Goal: Navigation & Orientation: Find specific page/section

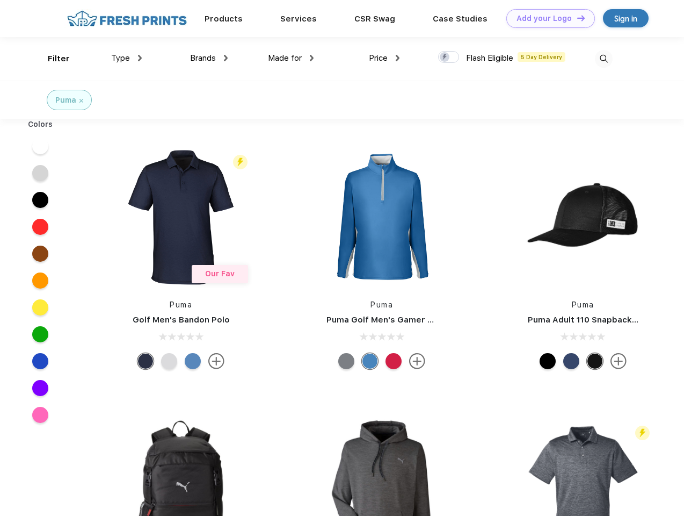
click at [547, 18] on link "Add your Logo Design Tool" at bounding box center [551, 18] width 89 height 19
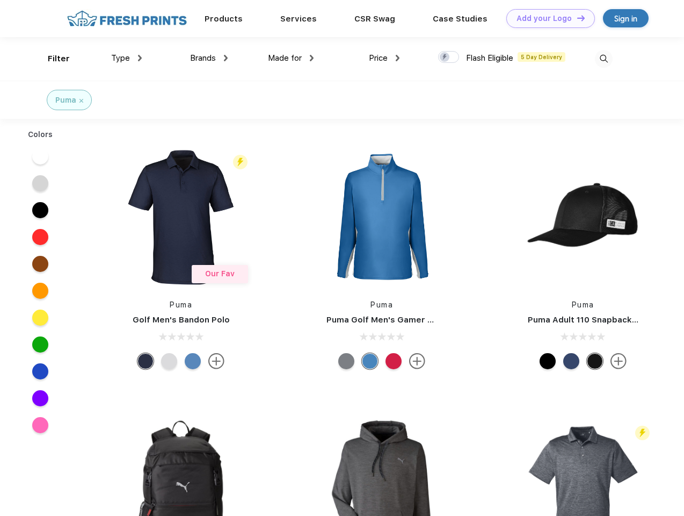
click at [0, 0] on div "Design Tool" at bounding box center [0, 0] width 0 height 0
click at [576, 18] on link "Add your Logo Design Tool" at bounding box center [551, 18] width 89 height 19
click at [52, 59] on div "Filter" at bounding box center [59, 59] width 22 height 12
click at [127, 58] on span "Type" at bounding box center [120, 58] width 19 height 10
click at [209, 58] on span "Brands" at bounding box center [203, 58] width 26 height 10
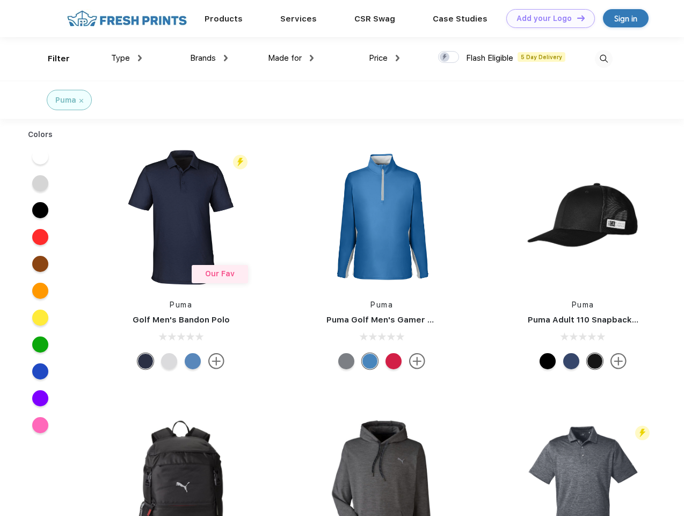
click at [291, 58] on span "Made for" at bounding box center [285, 58] width 34 height 10
click at [385, 58] on span "Price" at bounding box center [378, 58] width 19 height 10
click at [449, 57] on div at bounding box center [448, 57] width 21 height 12
click at [445, 57] on input "checkbox" at bounding box center [441, 54] width 7 height 7
click at [604, 59] on img at bounding box center [604, 59] width 18 height 18
